Goal: Task Accomplishment & Management: Manage account settings

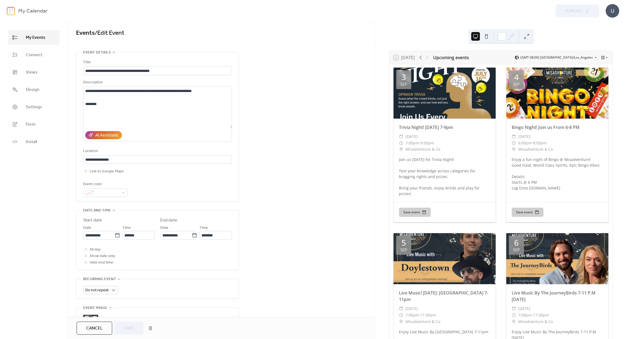
scroll to position [407, 0]
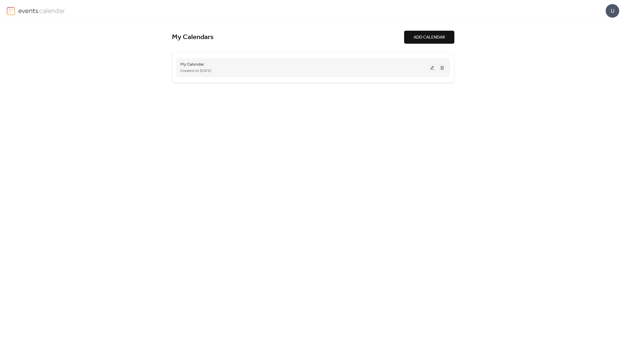
click at [434, 65] on button at bounding box center [433, 68] width 8 height 8
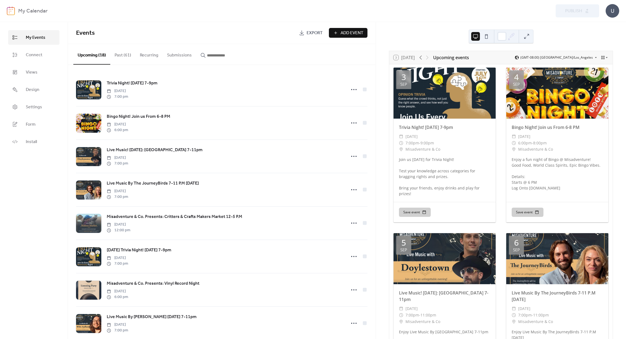
click at [255, 49] on div "Upcoming (18) Past (61) Recurring Submissions" at bounding box center [222, 54] width 308 height 21
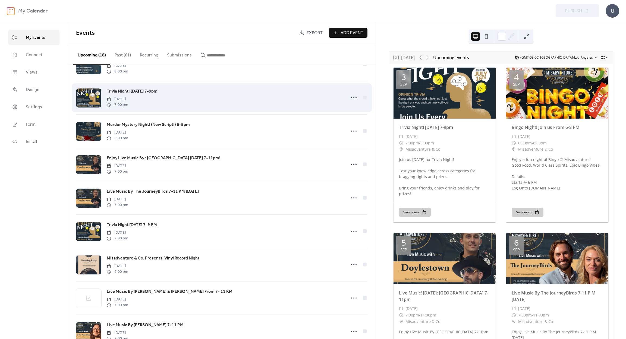
scroll to position [344, 0]
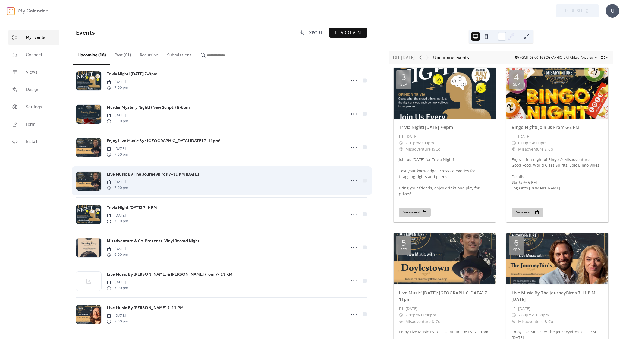
click at [246, 177] on div "Live Music By The JourneyBirds 7-11 P.M September 20th Saturday, September 20, …" at bounding box center [225, 181] width 236 height 20
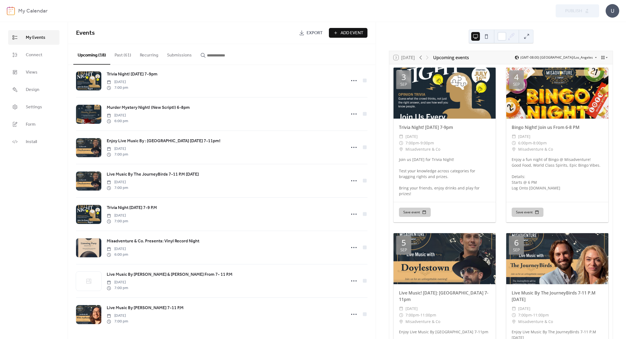
click at [26, 180] on div "My Events Connect Views Design Settings Form Install" at bounding box center [34, 180] width 68 height 317
